Goal: Navigation & Orientation: Find specific page/section

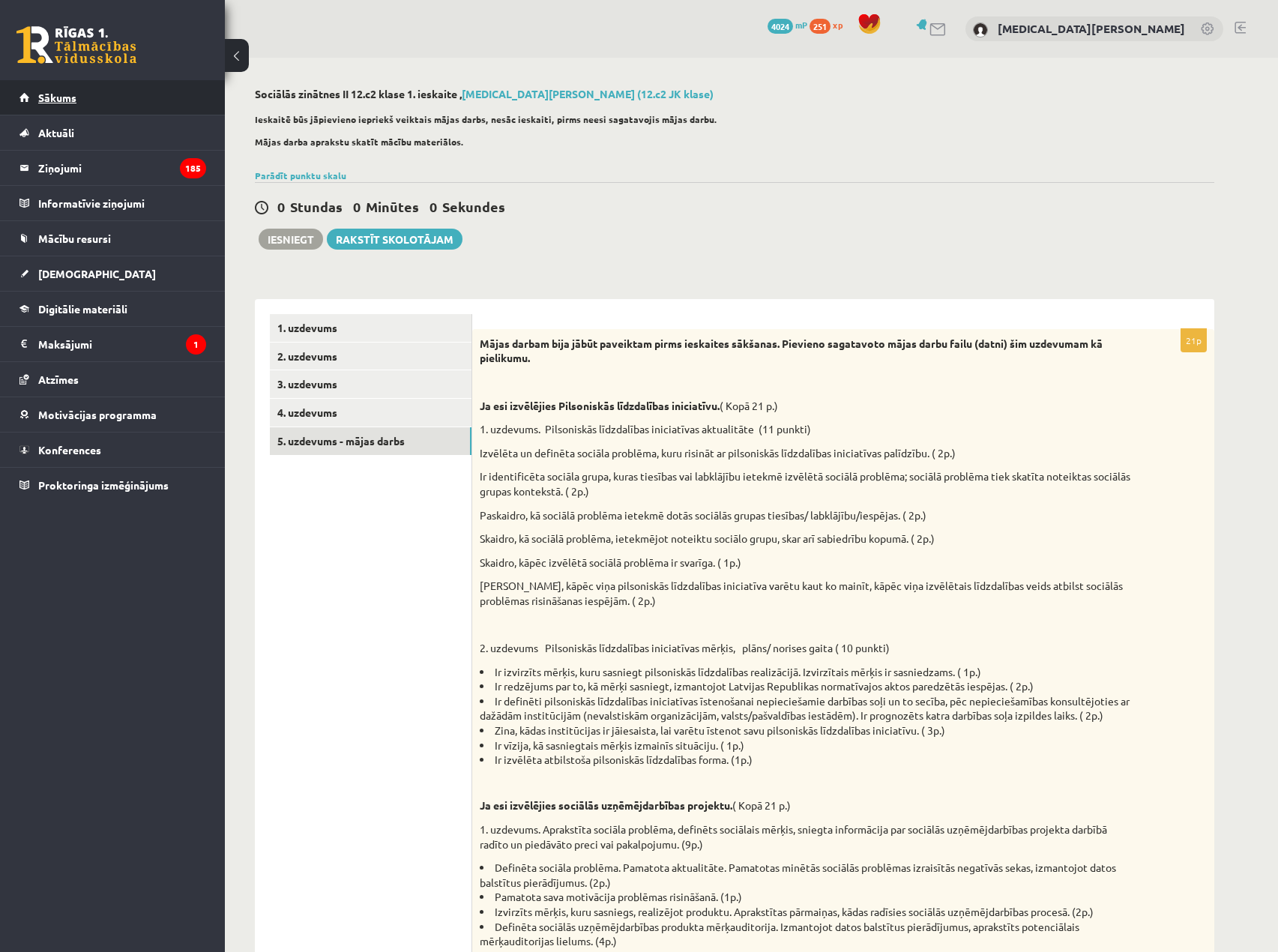
click at [80, 86] on link "Sākums" at bounding box center [112, 96] width 187 height 34
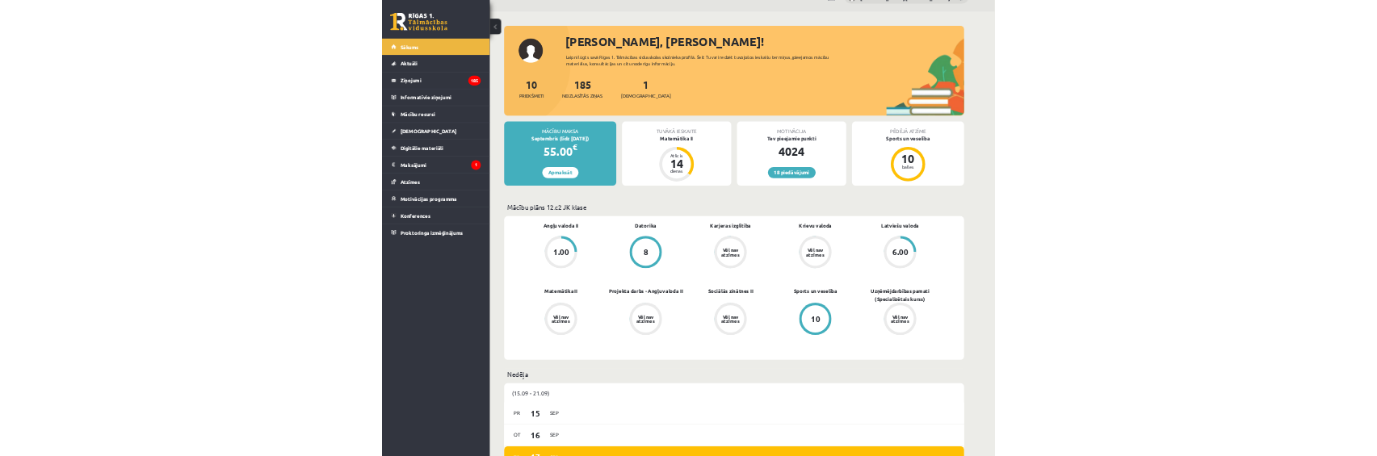
scroll to position [81, 0]
